Goal: Task Accomplishment & Management: Complete application form

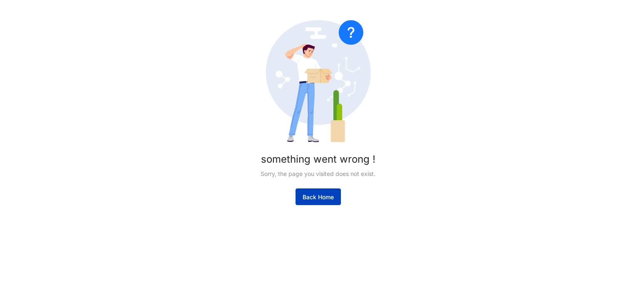
click at [333, 197] on span "Back Home" at bounding box center [318, 197] width 31 height 8
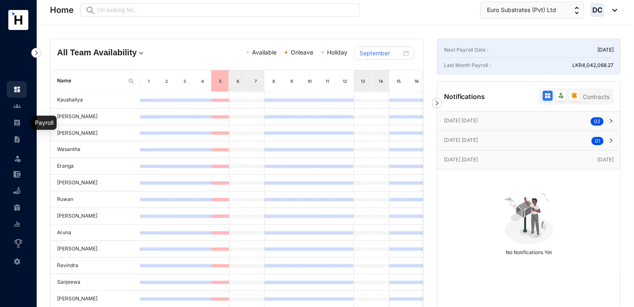
click at [15, 127] on link at bounding box center [23, 123] width 21 height 8
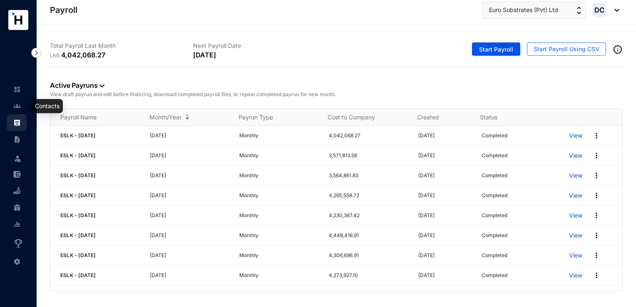
click at [18, 107] on img at bounding box center [16, 105] width 7 height 7
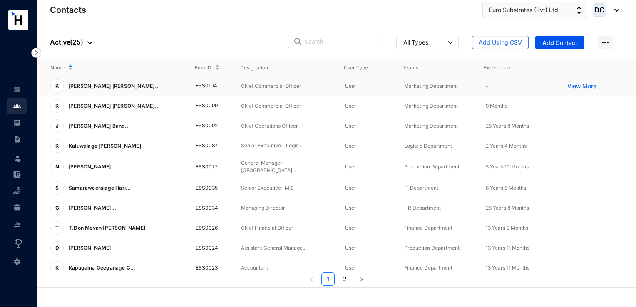
click at [440, 85] on p "Marketing Department" at bounding box center [438, 86] width 68 height 8
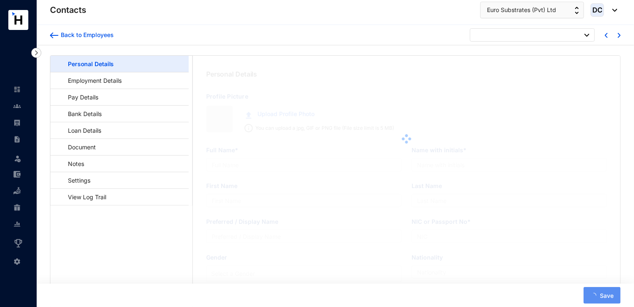
type input "[PERSON_NAME] [PERSON_NAME]"
type input "K F C D Zilva"
type input "Zilwa"
type input "[PERSON_NAME]"
type input "701530098V"
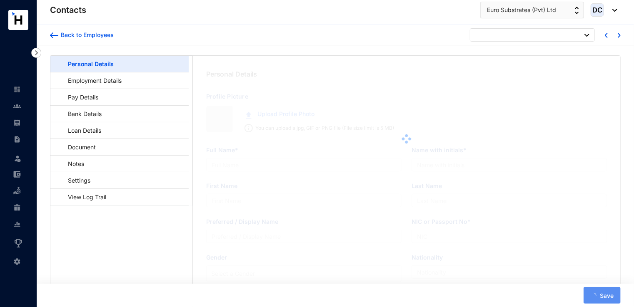
type input "[STREET_ADDRESS]."
type input "[DATE]"
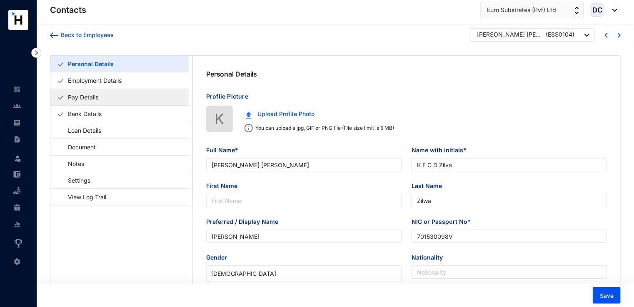
click at [87, 95] on link "Pay Details" at bounding box center [83, 97] width 37 height 17
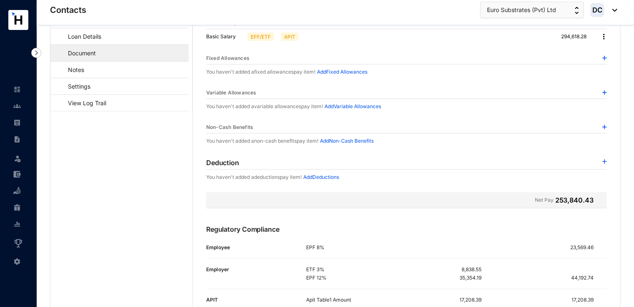
click at [95, 53] on link "Document" at bounding box center [78, 53] width 42 height 17
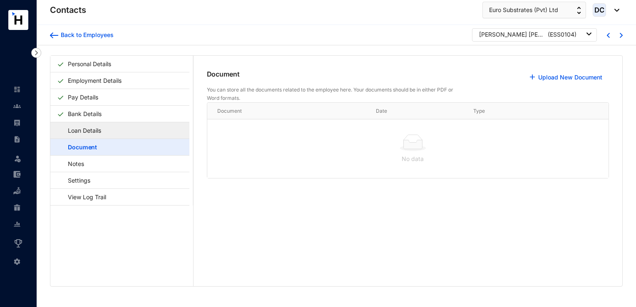
click at [96, 133] on link "Loan Details" at bounding box center [80, 130] width 47 height 17
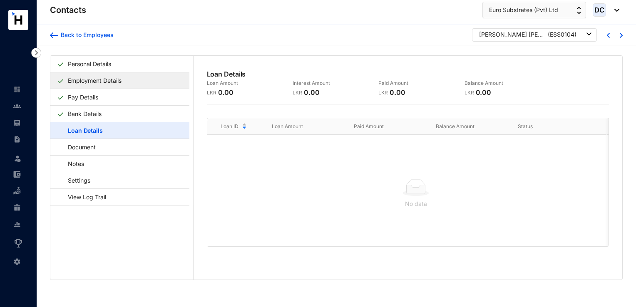
click at [85, 79] on link "Employment Details" at bounding box center [95, 80] width 60 height 17
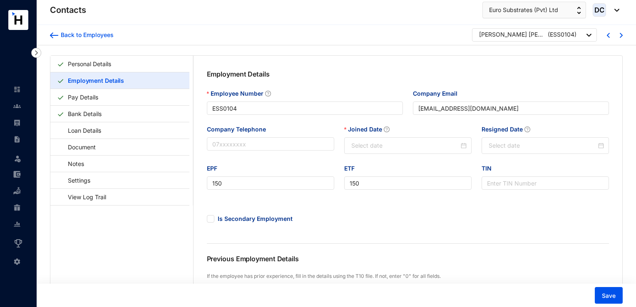
type input "[DATE]"
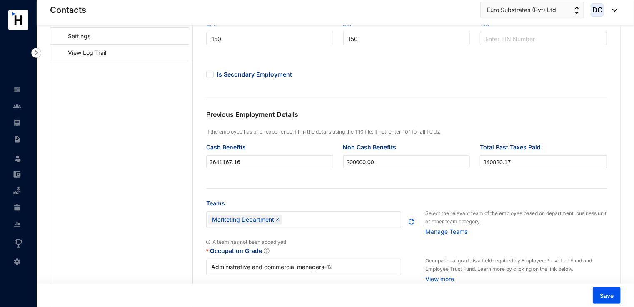
scroll to position [125, 0]
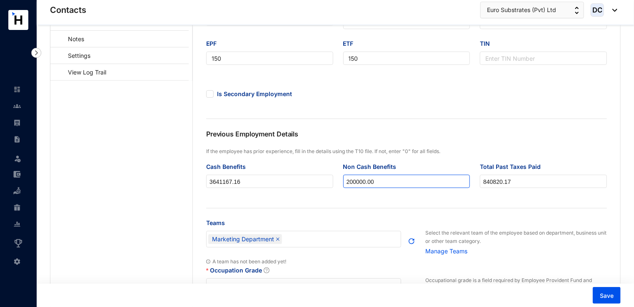
click at [389, 182] on input "200000.00" at bounding box center [406, 181] width 126 height 13
drag, startPoint x: 388, startPoint y: 182, endPoint x: 229, endPoint y: 195, distance: 159.2
click at [229, 195] on div "Cash Benefits 3641167.16 Non Cash Benefits 200000.00 Total Past Taxes Paid 8408…" at bounding box center [406, 180] width 411 height 36
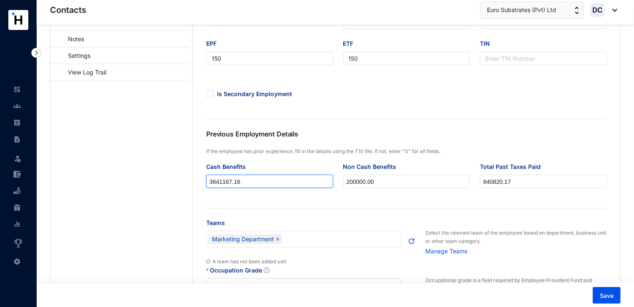
drag, startPoint x: 244, startPoint y: 182, endPoint x: 102, endPoint y: 194, distance: 142.9
click at [102, 194] on div "Personal Details Employment Details Pay Details Bank Details Loan Details Docum…" at bounding box center [335, 188] width 570 height 515
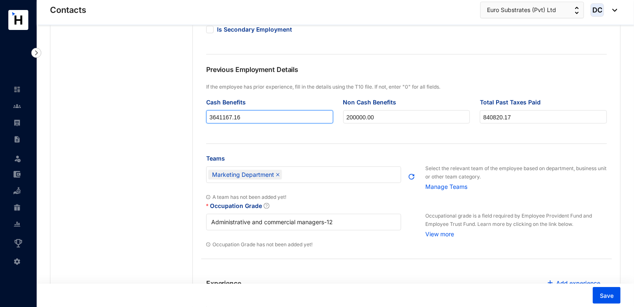
scroll to position [208, 0]
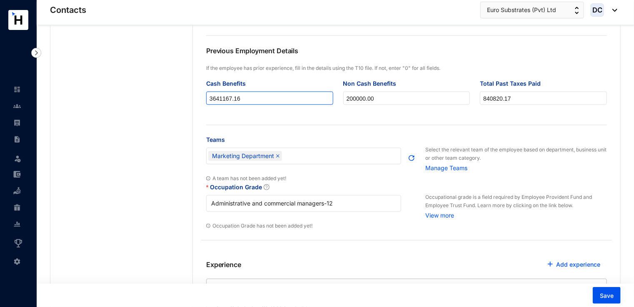
click at [271, 102] on input "3641167.16" at bounding box center [270, 98] width 126 height 13
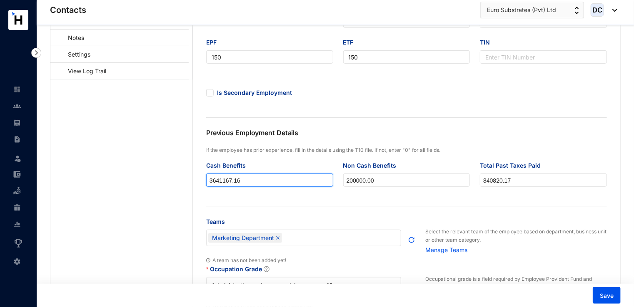
scroll to position [125, 0]
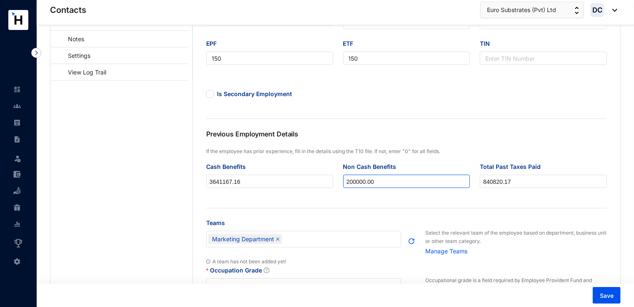
click at [385, 180] on input "200000.00" at bounding box center [406, 181] width 126 height 13
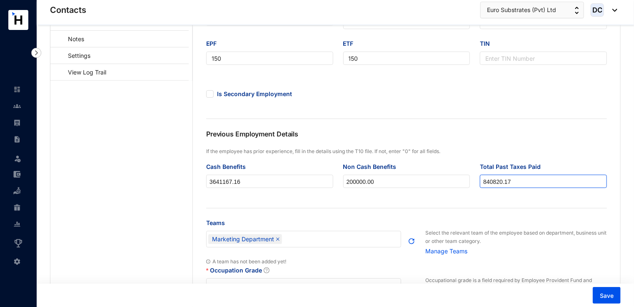
click at [528, 181] on input "840820.17" at bounding box center [543, 181] width 126 height 13
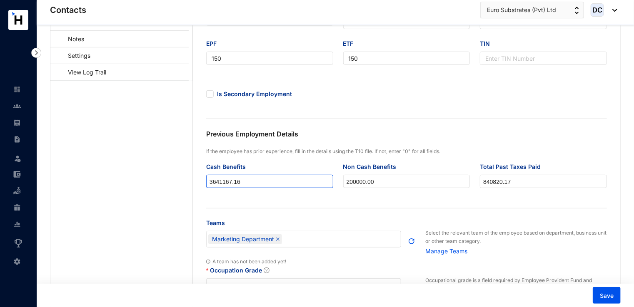
click at [261, 182] on input "3641167.16" at bounding box center [270, 181] width 126 height 13
click at [250, 184] on input "3641167.16" at bounding box center [270, 181] width 126 height 13
click at [222, 184] on input "3641167.16" at bounding box center [270, 181] width 126 height 13
click at [213, 184] on input "3641167.16" at bounding box center [270, 181] width 126 height 13
click at [224, 184] on input "3641167.16" at bounding box center [270, 181] width 126 height 13
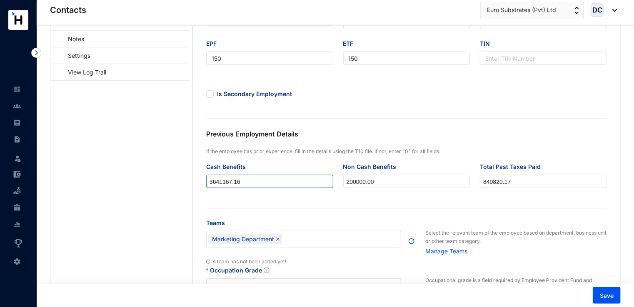
click at [221, 184] on input "3641167.16" at bounding box center [270, 181] width 126 height 13
